Goal: Information Seeking & Learning: Understand process/instructions

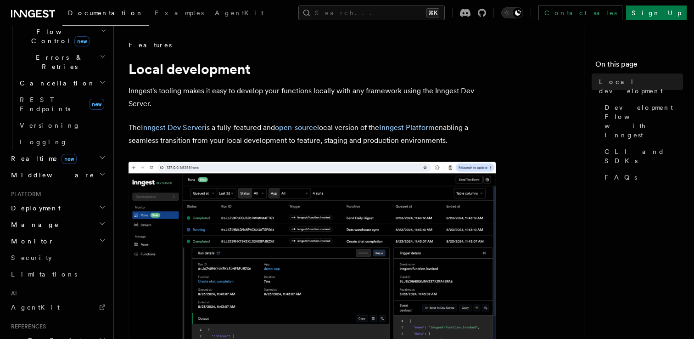
scroll to position [478, 0]
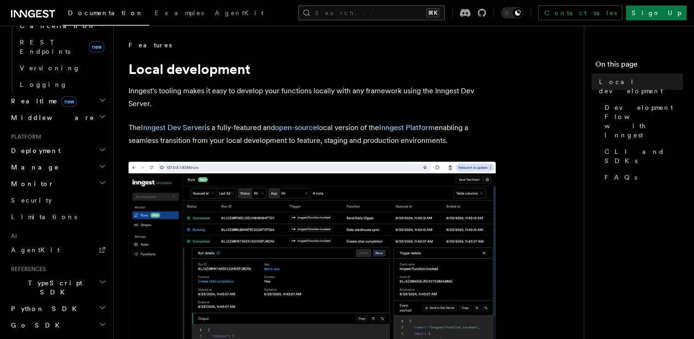
click at [376, 12] on button "Search... ⌘K" at bounding box center [371, 13] width 146 height 15
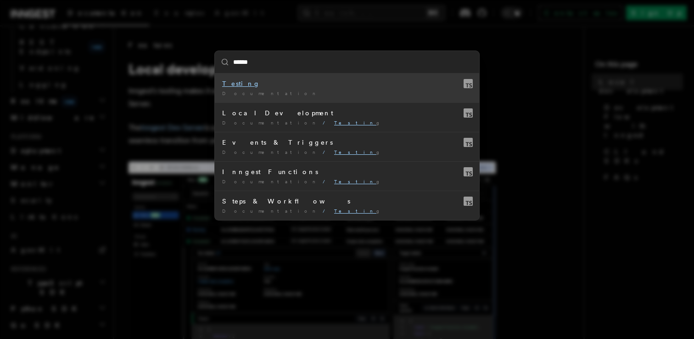
type input "*******"
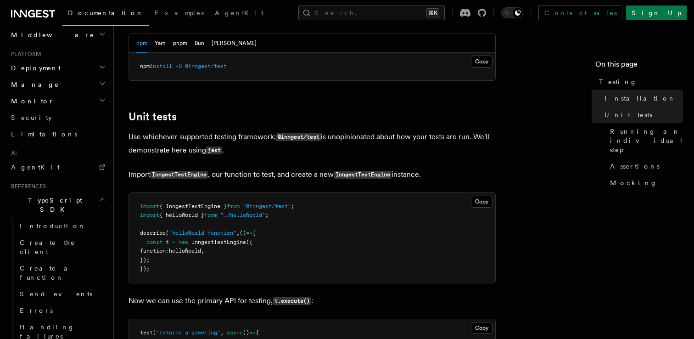
scroll to position [266, 0]
click at [224, 241] on pre "import { InngestTestEngine } from "@inngest/test" ; import { helloWorld } from …" at bounding box center [312, 239] width 366 height 90
copy span "InngestTestEngine"
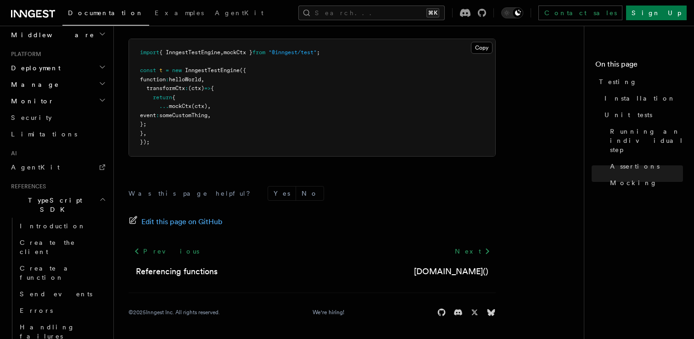
scroll to position [3267, 0]
